Goal: Find specific page/section: Find specific page/section

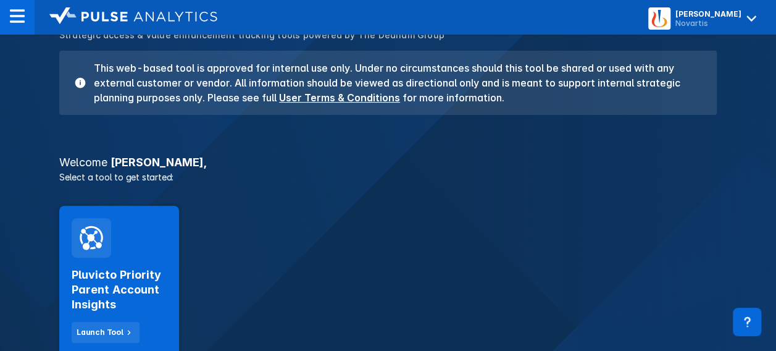
scroll to position [105, 0]
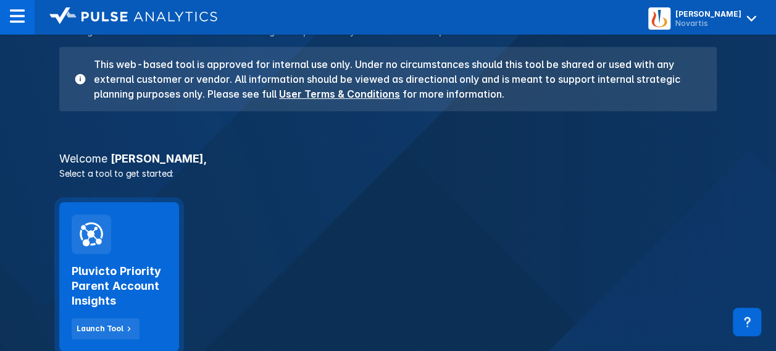
click at [116, 251] on div "Pluvicto Priority Parent Account Insights Launch Tool" at bounding box center [119, 276] width 120 height 149
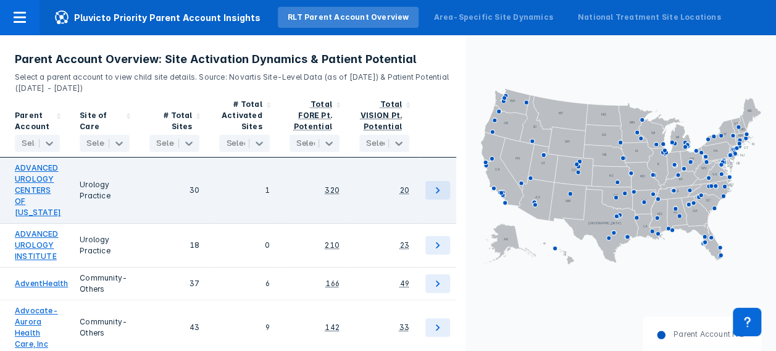
drag, startPoint x: 753, startPoint y: 0, endPoint x: 389, endPoint y: 177, distance: 404.2
click at [389, 177] on div "20" at bounding box center [384, 190] width 50 height 56
